Goal: Task Accomplishment & Management: Complete application form

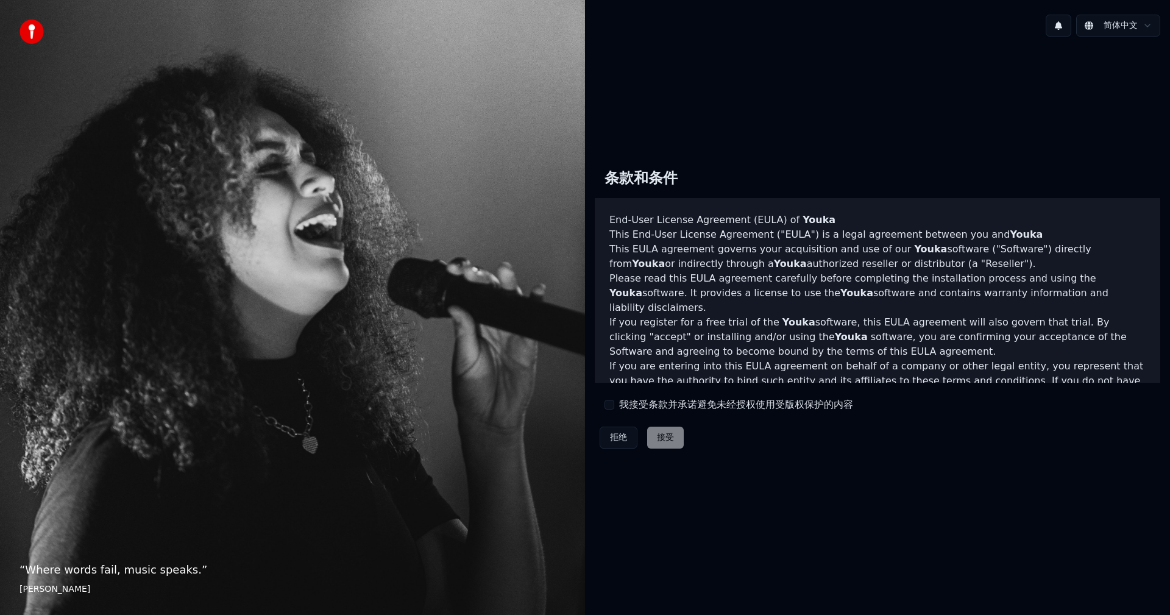
click at [611, 405] on button "我接受条款并承诺避免未经授权使用受版权保护的内容" at bounding box center [609, 405] width 10 height 10
click at [673, 439] on button "接受" at bounding box center [665, 437] width 37 height 22
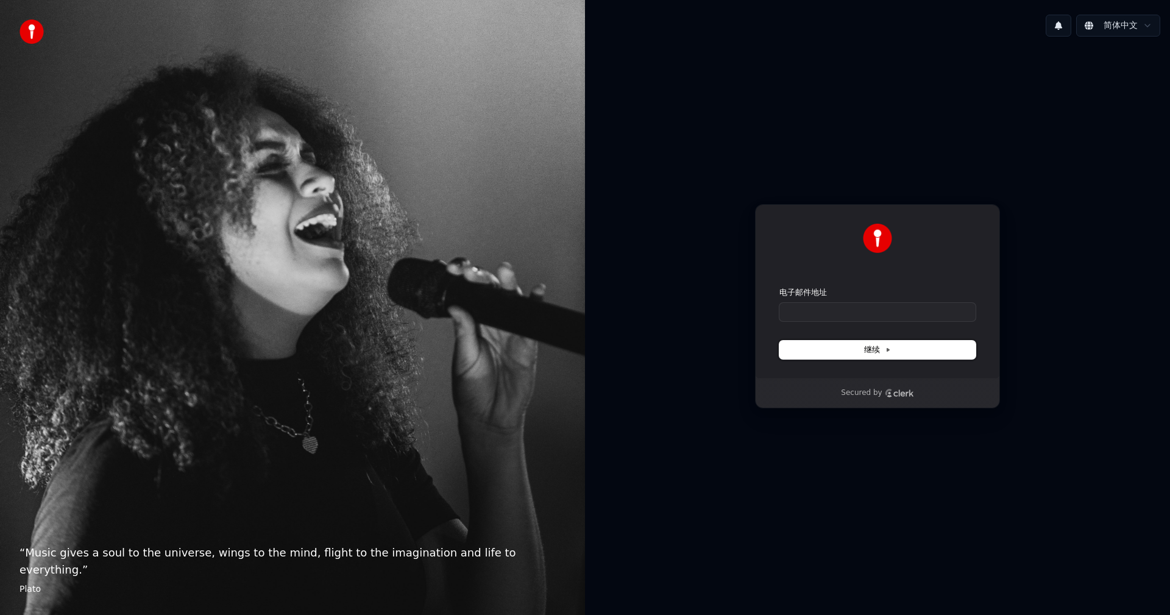
click at [887, 348] on icon at bounding box center [888, 349] width 2 height 3
click at [827, 319] on input "电子邮件地址" at bounding box center [877, 312] width 196 height 18
